Goal: Information Seeking & Learning: Check status

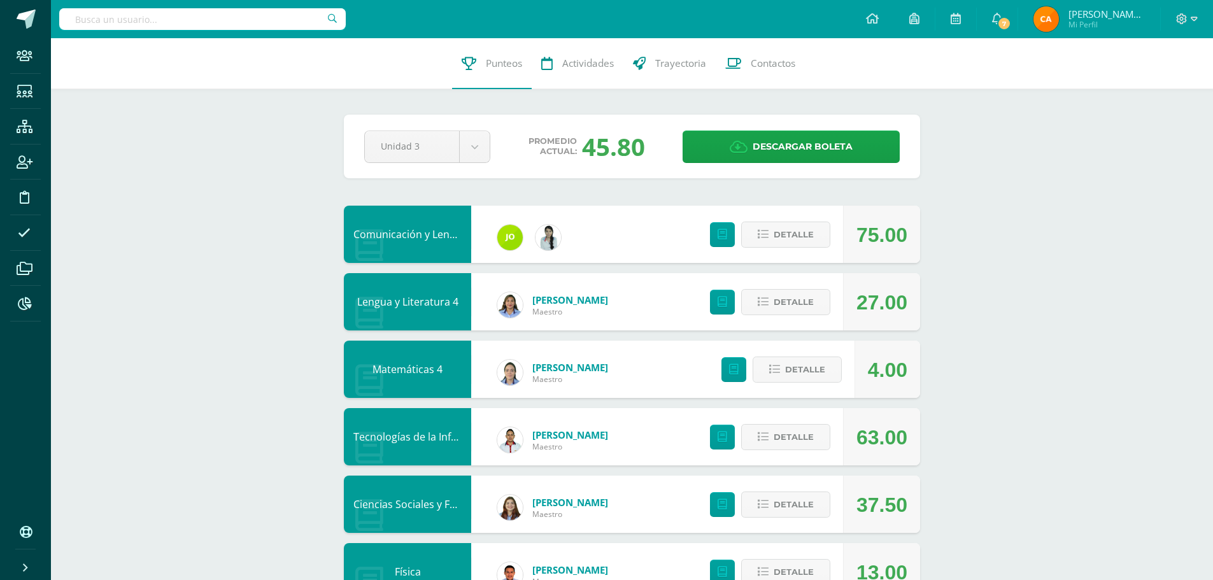
click at [178, 24] on input "text" at bounding box center [202, 19] width 287 height 22
click at [200, 11] on input "text" at bounding box center [202, 19] width 287 height 22
type input "21098"
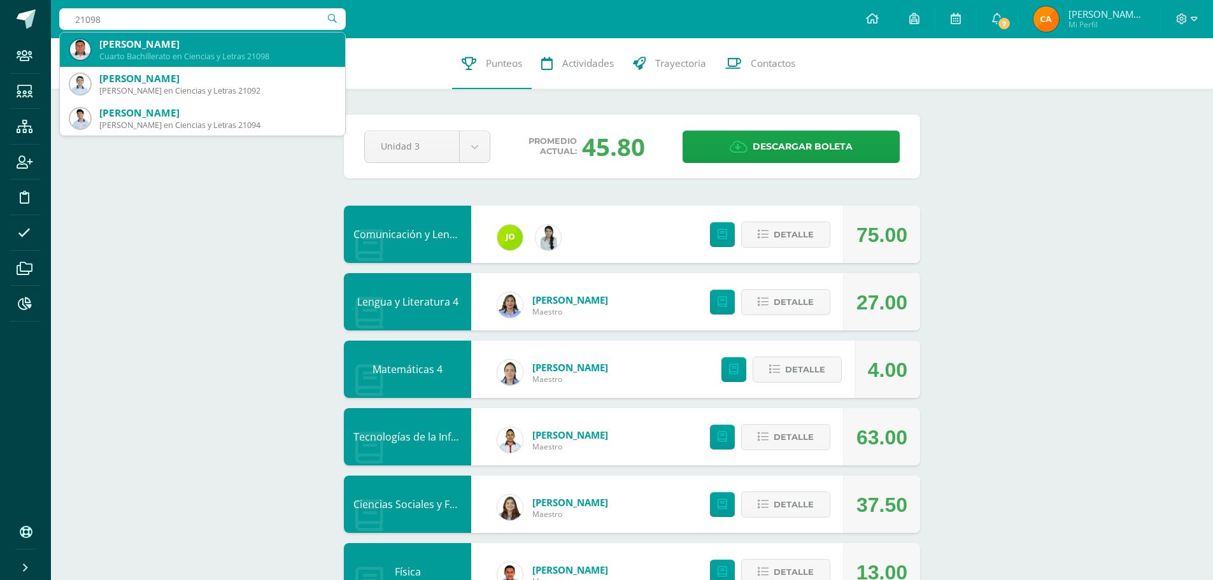
click at [193, 48] on div "Freddy Sebastian Valdez López" at bounding box center [217, 44] width 236 height 13
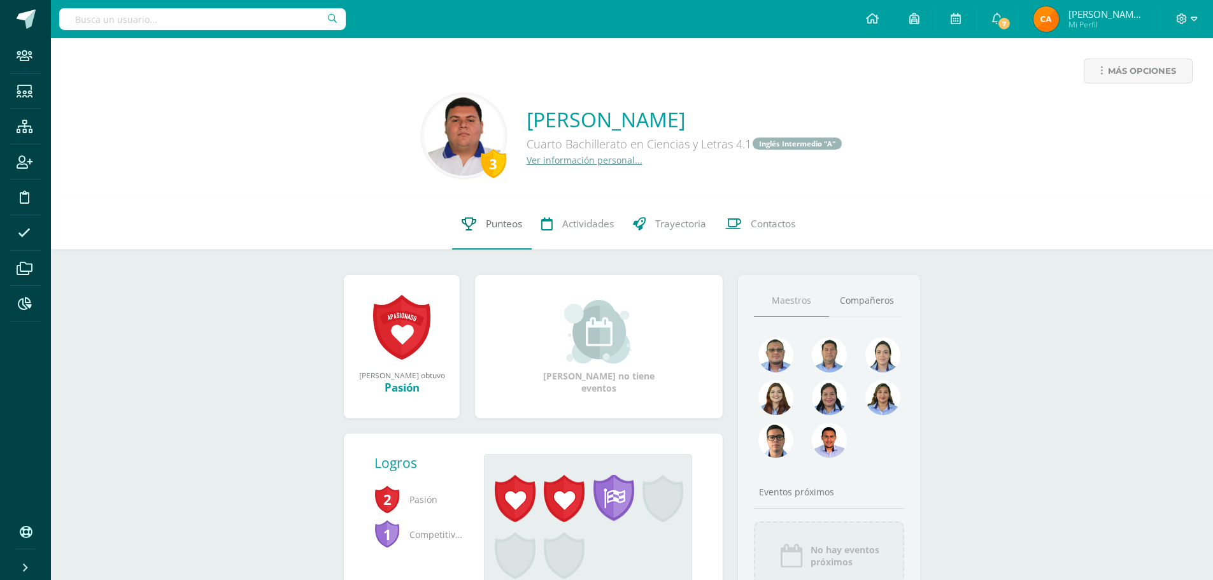
click at [494, 232] on link "Punteos" at bounding box center [492, 224] width 80 height 51
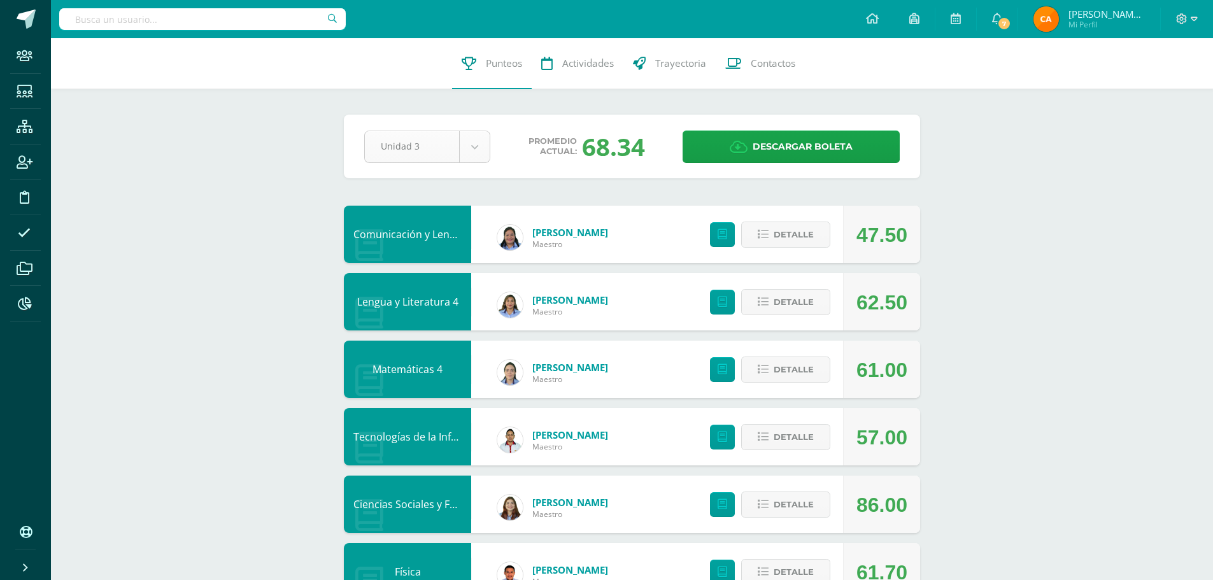
click at [467, 145] on body "Staff Estudiantes Estructura Inscripción Disciplina Asistencia Archivos Reporte…" at bounding box center [606, 549] width 1213 height 1098
click at [476, 150] on body "Staff Estudiantes Estructura Inscripción Disciplina Asistencia Archivos Reporte…" at bounding box center [606, 549] width 1213 height 1098
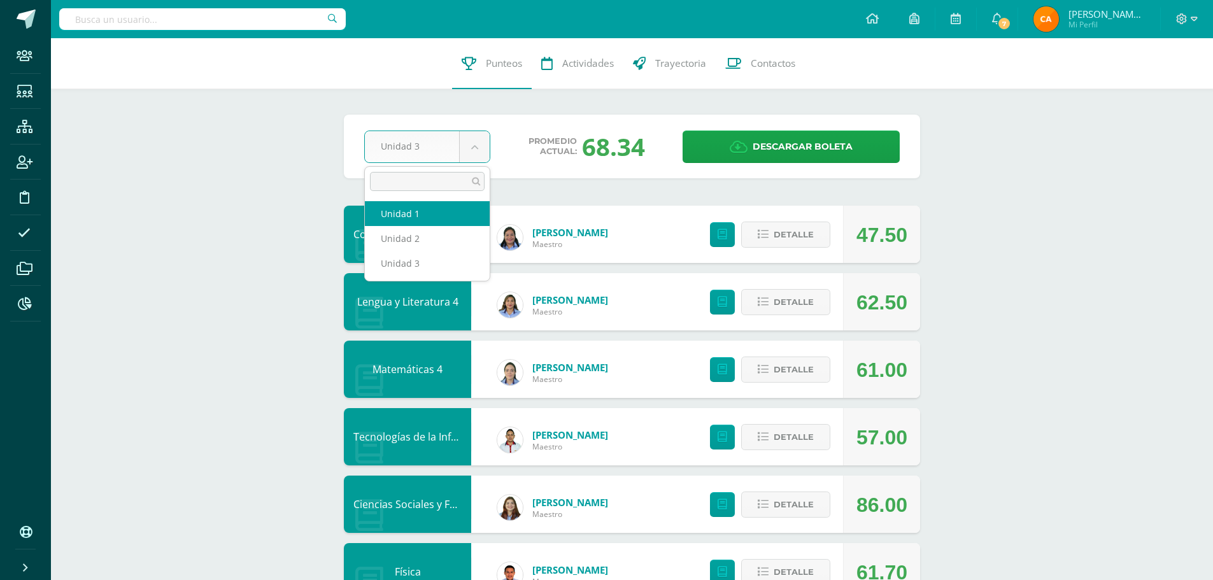
select select "Unidad 1"
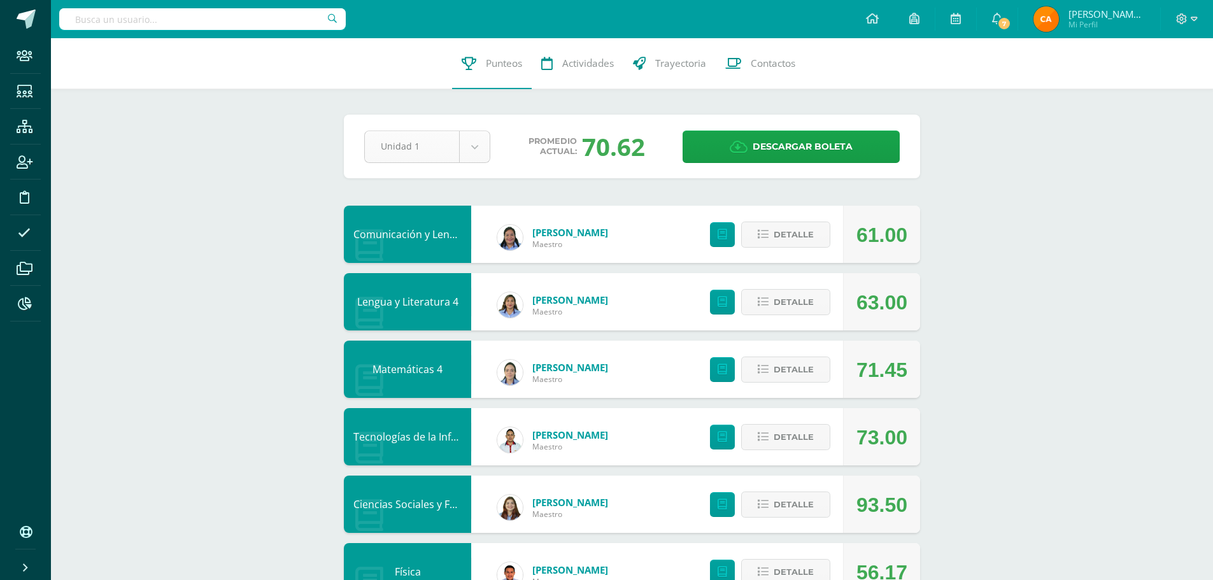
click at [469, 143] on body "Staff Estudiantes Estructura Inscripción Disciplina Asistencia Archivos Reporte…" at bounding box center [606, 549] width 1213 height 1098
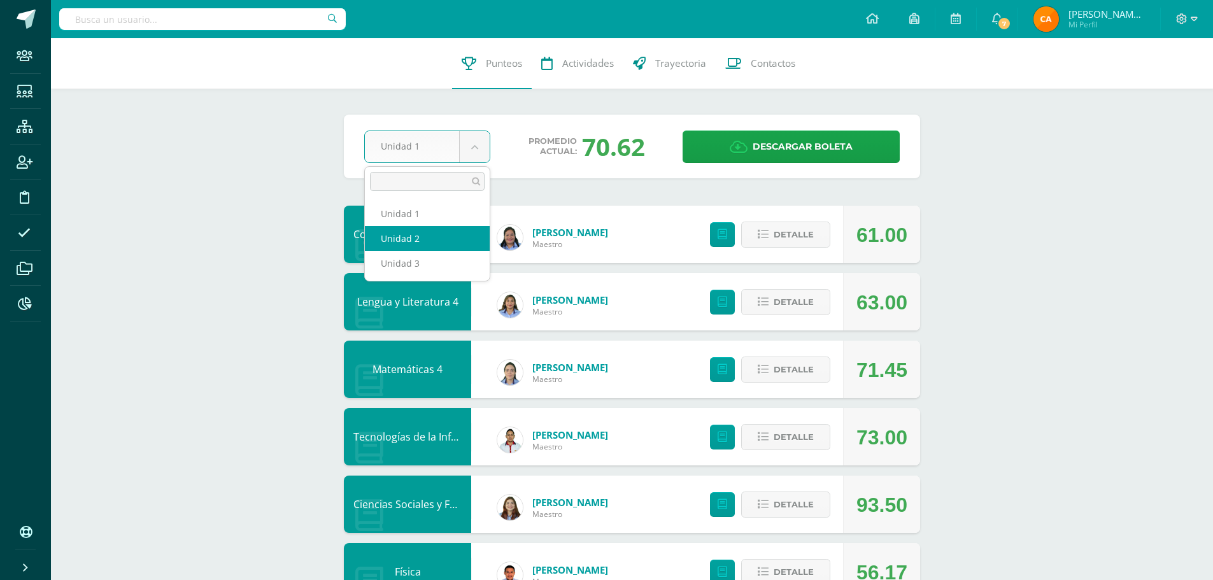
select select "Unidad 2"
click at [485, 151] on body "Staff Estudiantes Estructura Inscripción Disciplina Asistencia Archivos Reporte…" at bounding box center [606, 549] width 1213 height 1098
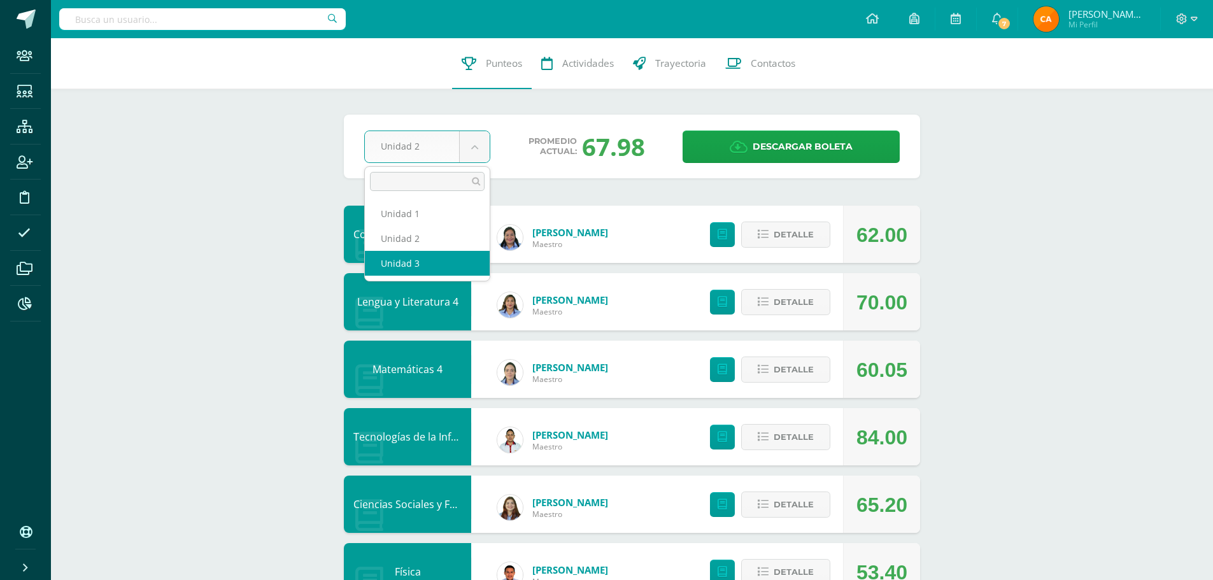
select select "Unidad 3"
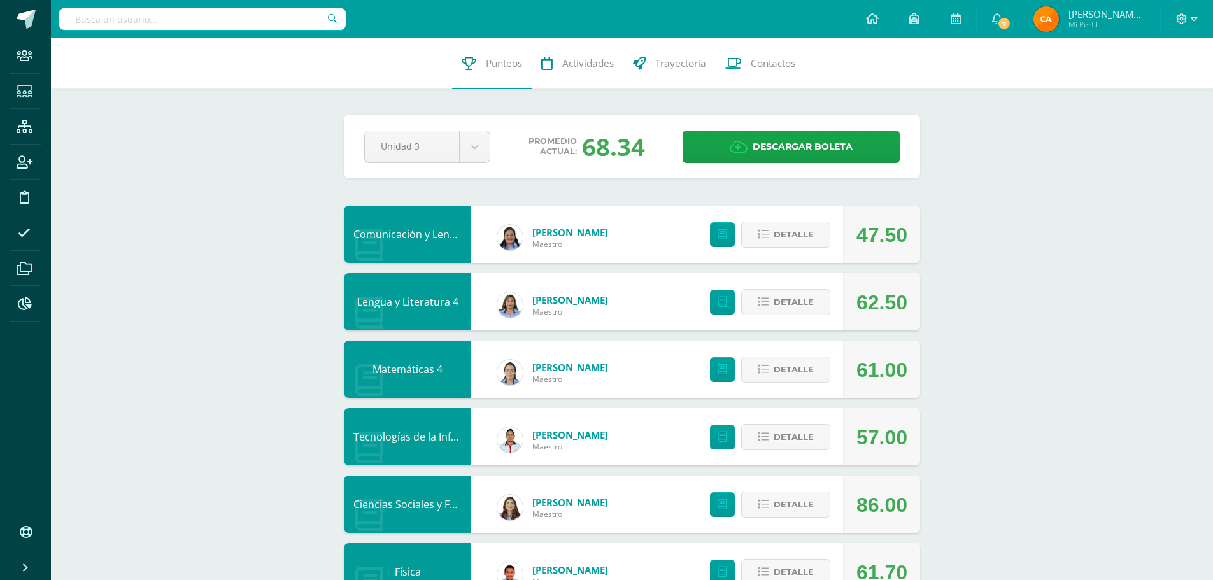
click at [26, 88] on icon at bounding box center [25, 91] width 16 height 13
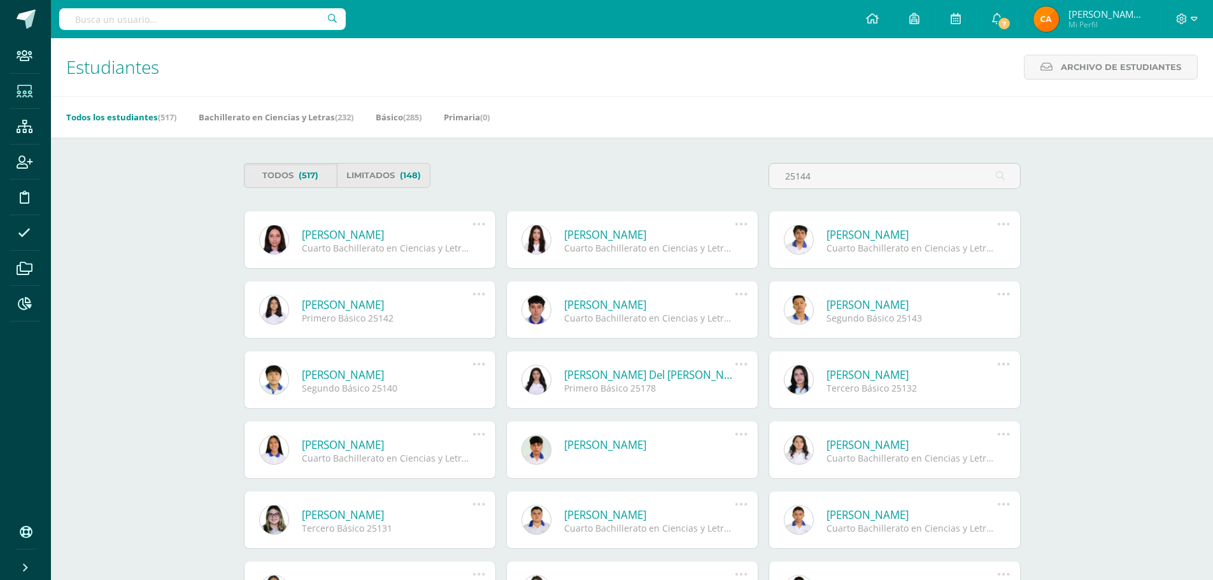
type input "25144"
click at [475, 223] on icon at bounding box center [479, 224] width 14 height 14
click at [475, 311] on link "Reestablecer acceso" at bounding box center [455, 312] width 127 height 20
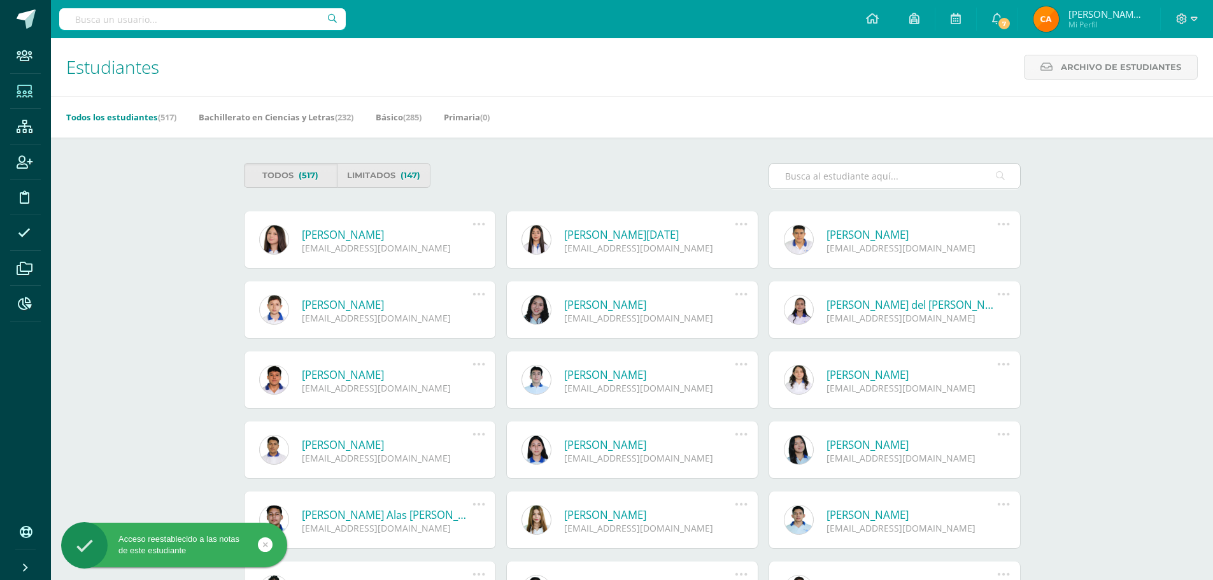
click at [841, 173] on input "text" at bounding box center [894, 176] width 251 height 25
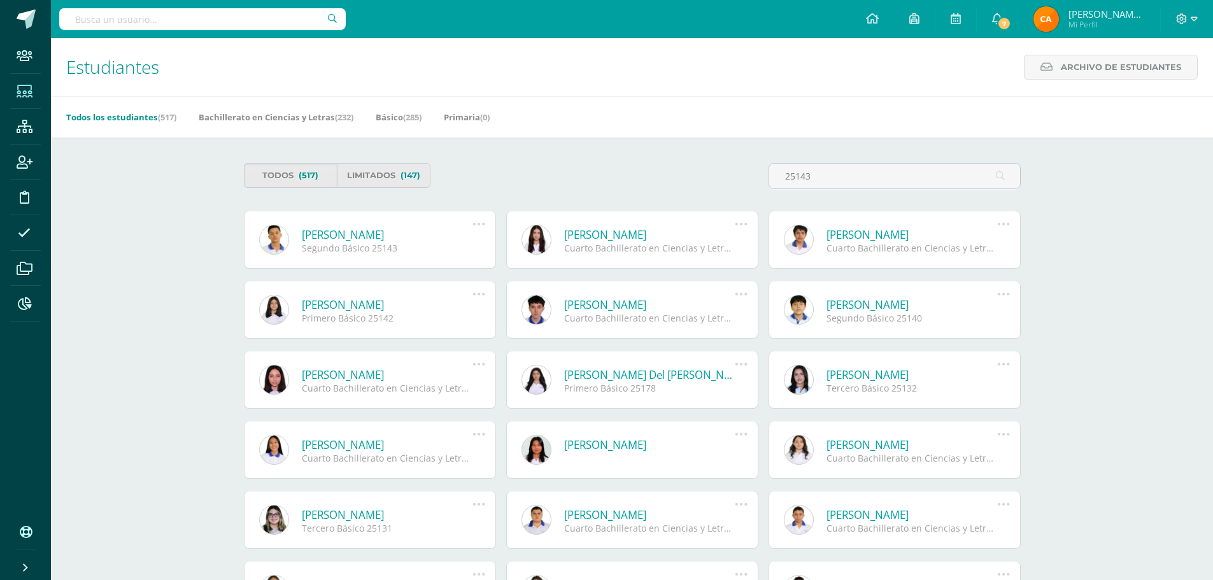
type input "25143"
click at [479, 223] on icon at bounding box center [479, 224] width 14 height 14
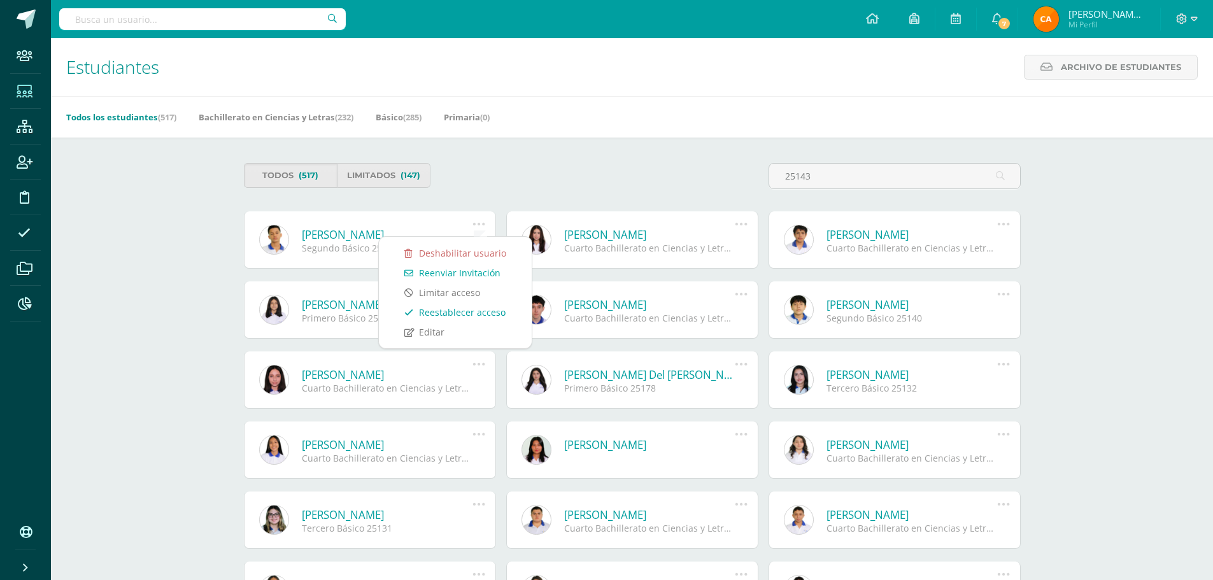
click at [458, 310] on link "Reestablecer acceso" at bounding box center [455, 312] width 127 height 20
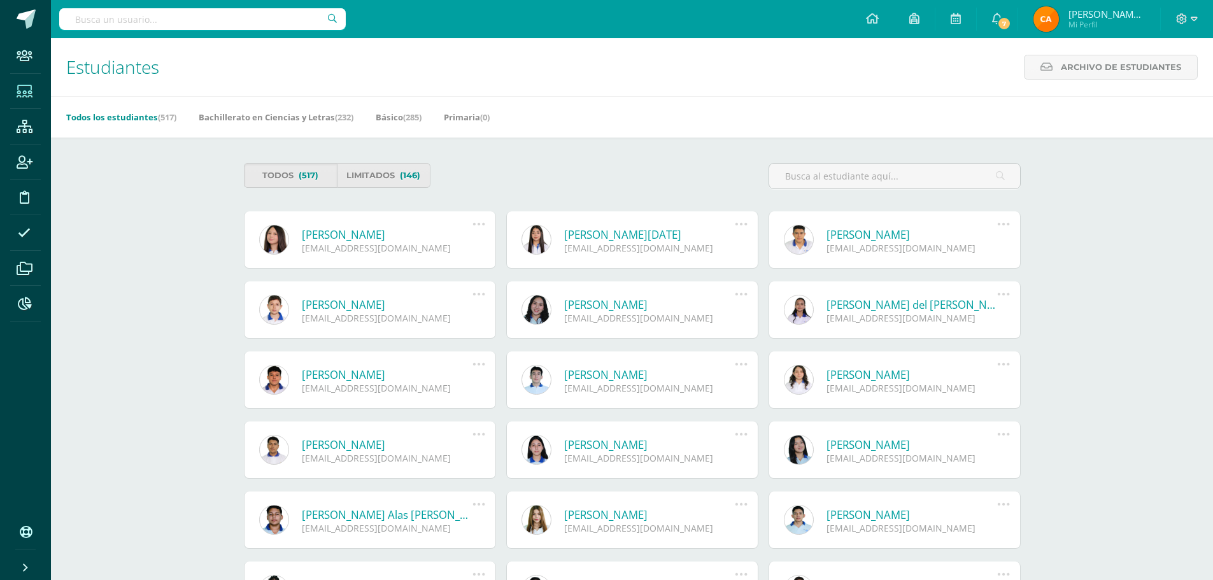
click at [136, 117] on link "Todos los estudiantes (517)" at bounding box center [121, 117] width 110 height 20
click at [815, 183] on input "text" at bounding box center [894, 176] width 251 height 25
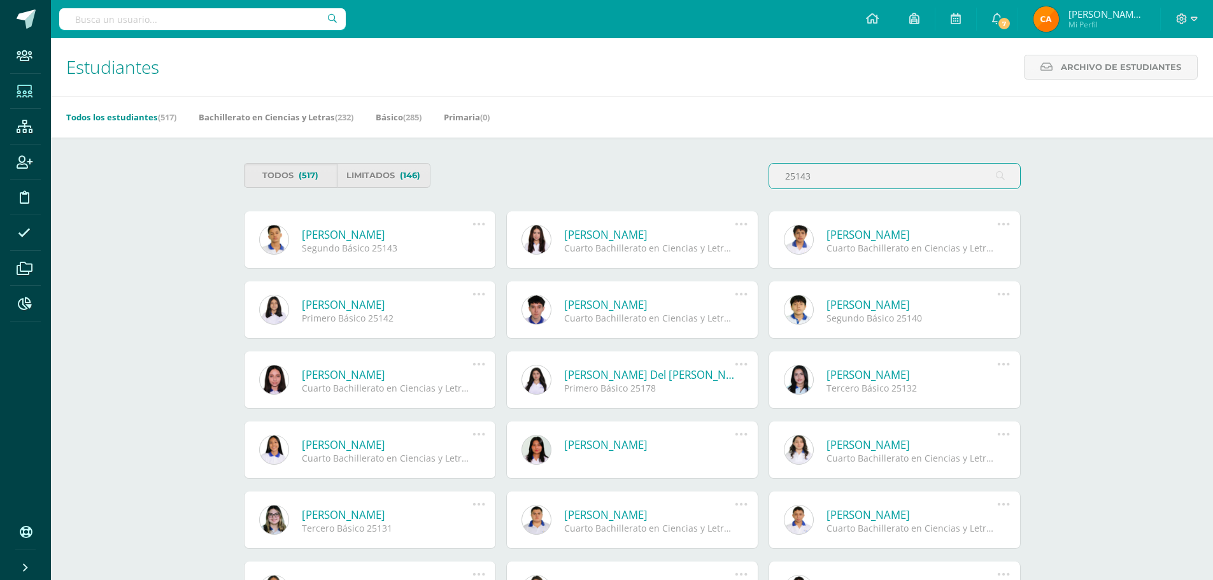
type input "25143"
click at [476, 224] on icon at bounding box center [479, 224] width 14 height 14
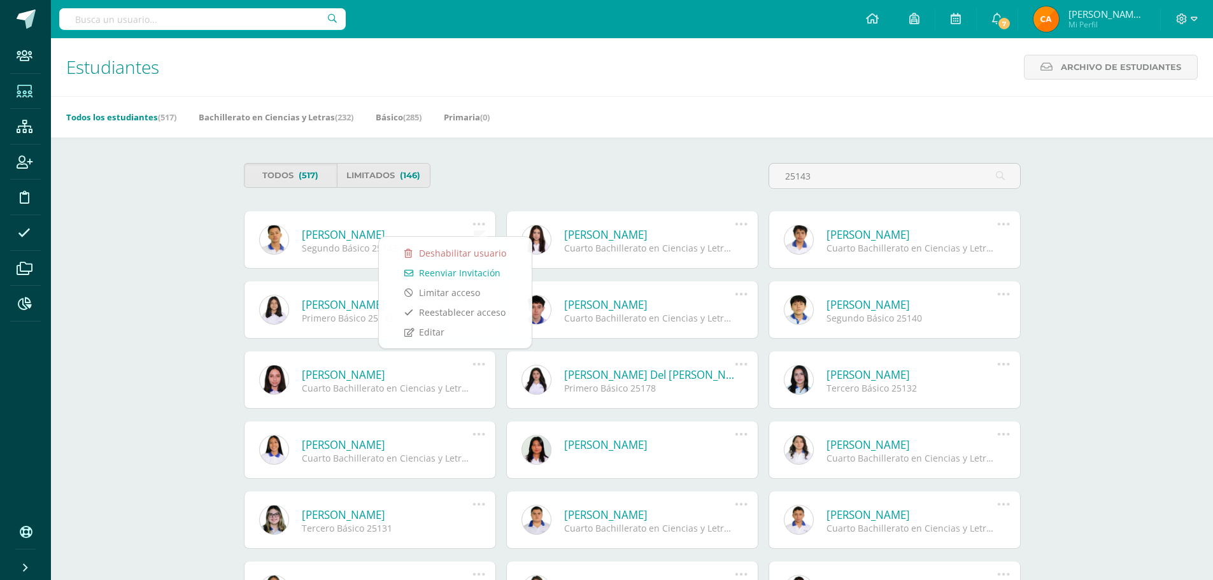
click at [353, 239] on link "[PERSON_NAME]" at bounding box center [387, 234] width 171 height 15
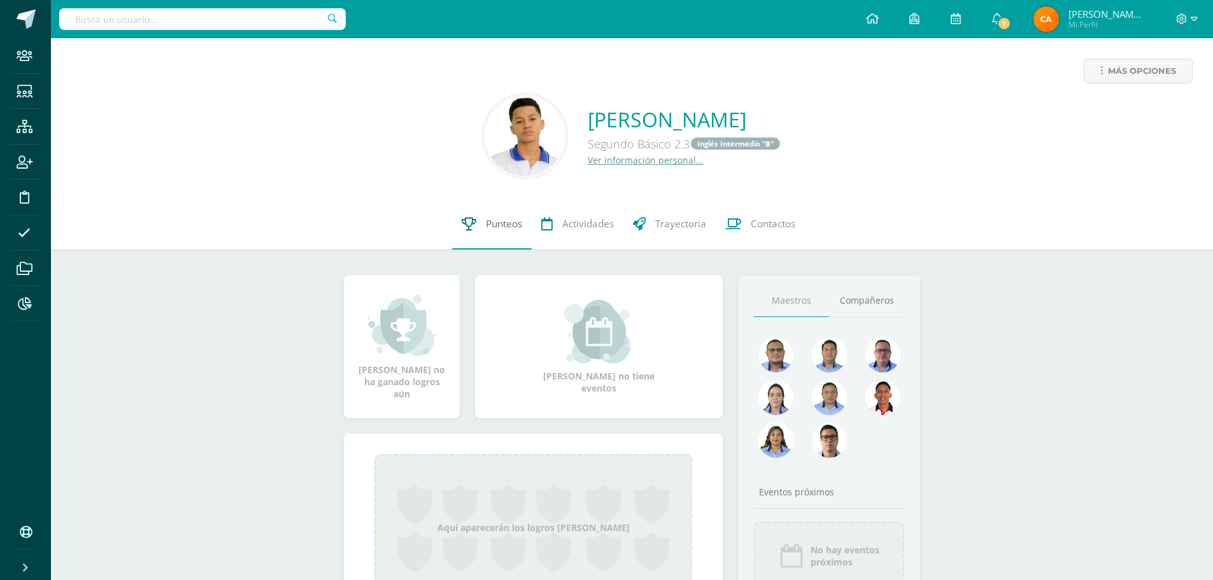
click at [497, 228] on span "Punteos" at bounding box center [504, 223] width 36 height 13
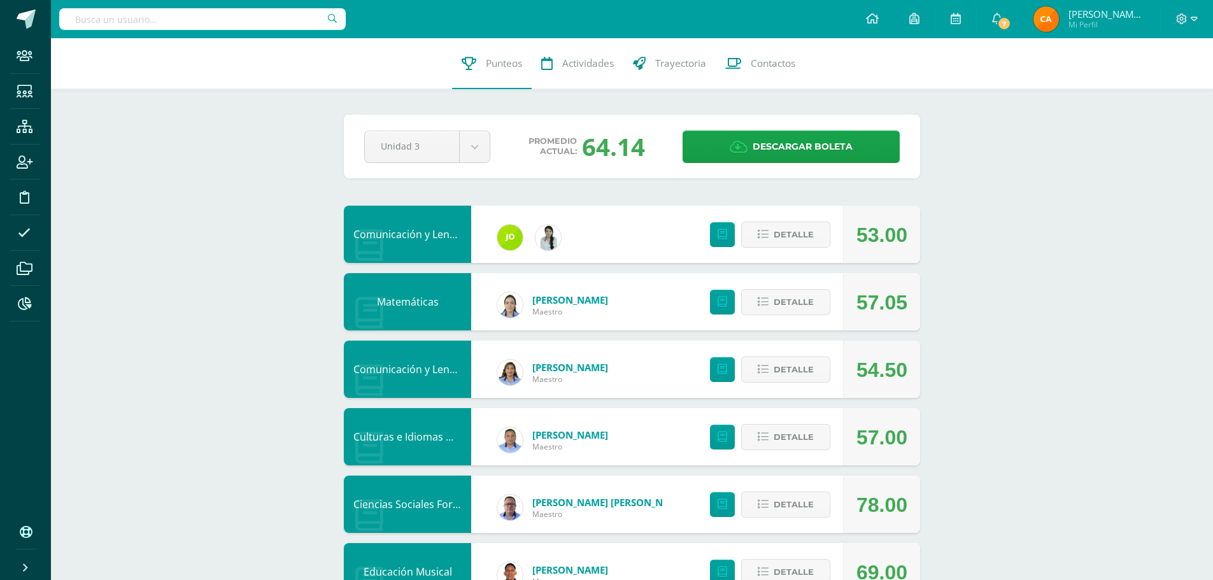
click at [213, 27] on input "text" at bounding box center [202, 19] width 287 height 22
click at [78, 20] on input "jimena sagastume" at bounding box center [202, 19] width 287 height 22
click at [171, 20] on input "Ximena sagastume" at bounding box center [202, 19] width 287 height 22
type input "Ximena sagastume"
click at [80, 23] on input "Ximena sagastume" at bounding box center [202, 19] width 287 height 22
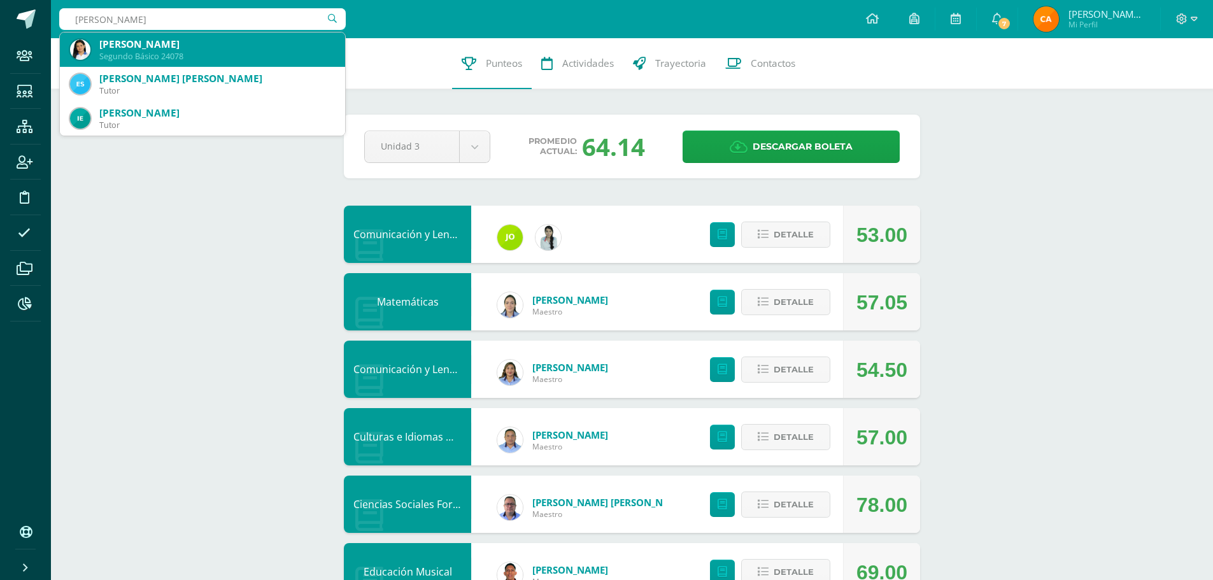
click at [129, 46] on div "[PERSON_NAME]" at bounding box center [217, 44] width 236 height 13
